Goal: Information Seeking & Learning: Learn about a topic

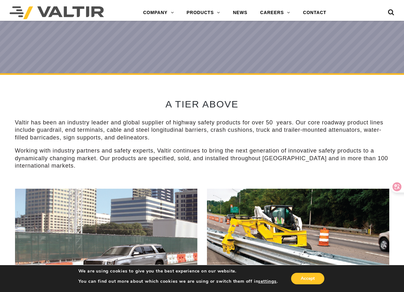
scroll to position [256, 0]
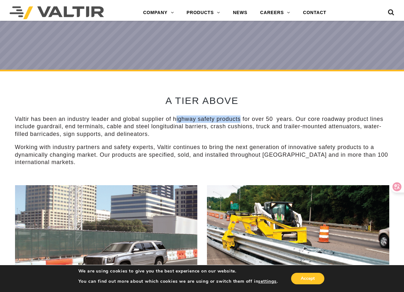
drag, startPoint x: 188, startPoint y: 119, endPoint x: 258, endPoint y: 119, distance: 70.3
click at [258, 119] on p "Valtir has been an industry leader and global supplier of highway safety produc…" at bounding box center [202, 126] width 374 height 22
drag, startPoint x: 253, startPoint y: 118, endPoint x: 203, endPoint y: 108, distance: 50.3
click at [207, 105] on h2 "A TIER ABOVE" at bounding box center [202, 100] width 374 height 11
drag, startPoint x: 186, startPoint y: 120, endPoint x: 259, endPoint y: 119, distance: 72.9
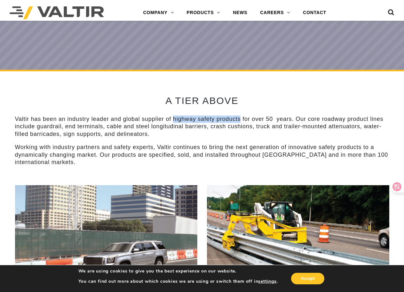
click at [259, 119] on p "Valtir has been an industry leader and global supplier of highway safety produc…" at bounding box center [202, 126] width 374 height 22
copy p "highway safety products"
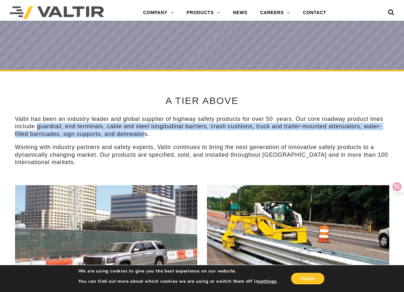
drag, startPoint x: 80, startPoint y: 127, endPoint x: 240, endPoint y: 137, distance: 161.1
click at [240, 137] on p "Valtir has been an industry leader and global supplier of highway safety produc…" at bounding box center [202, 126] width 374 height 22
copy p "guardrail, end terminals, cable and steel longitudinal barriers, crash cushions…"
